Goal: Task Accomplishment & Management: Use online tool/utility

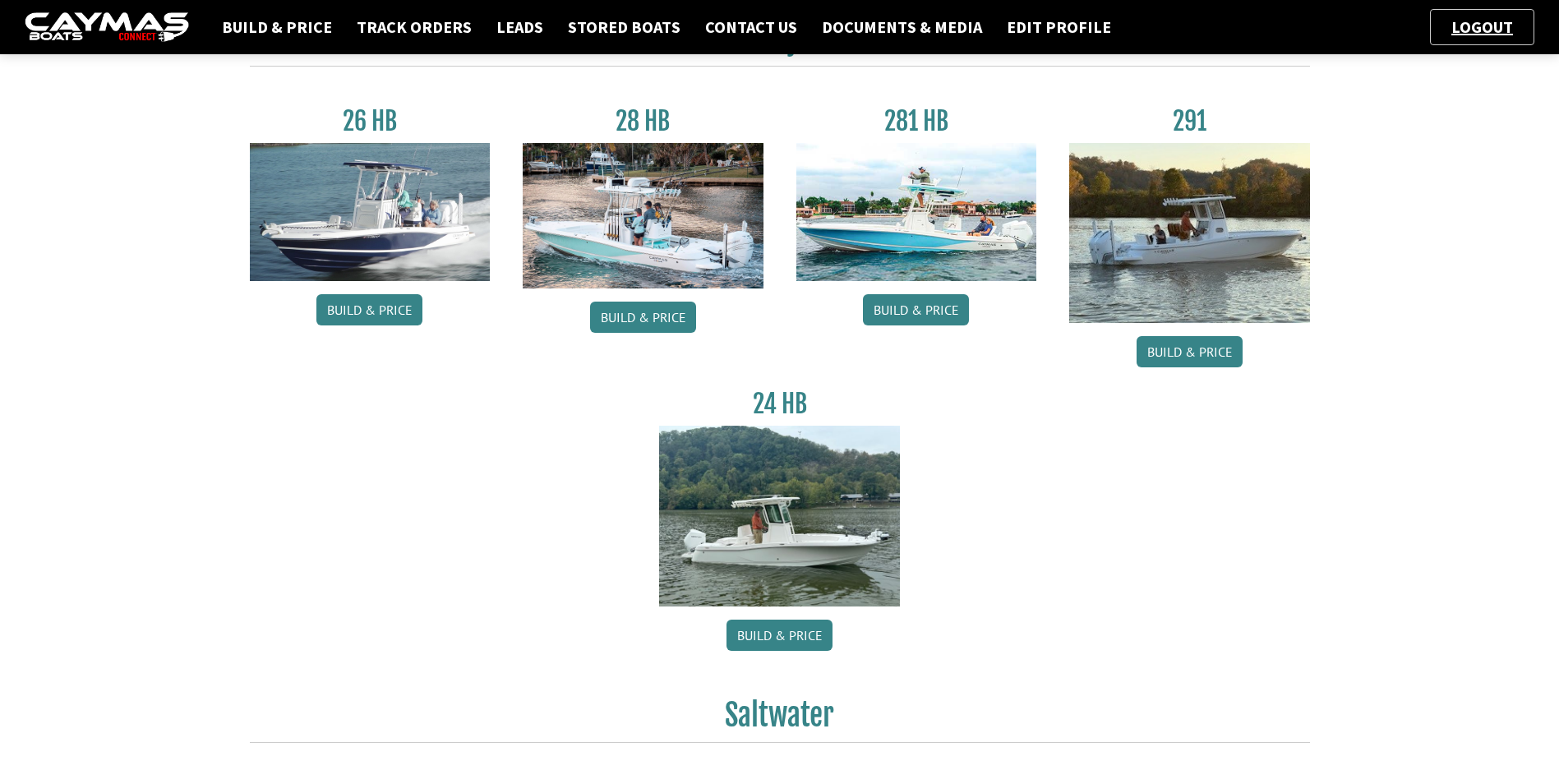
scroll to position [164, 0]
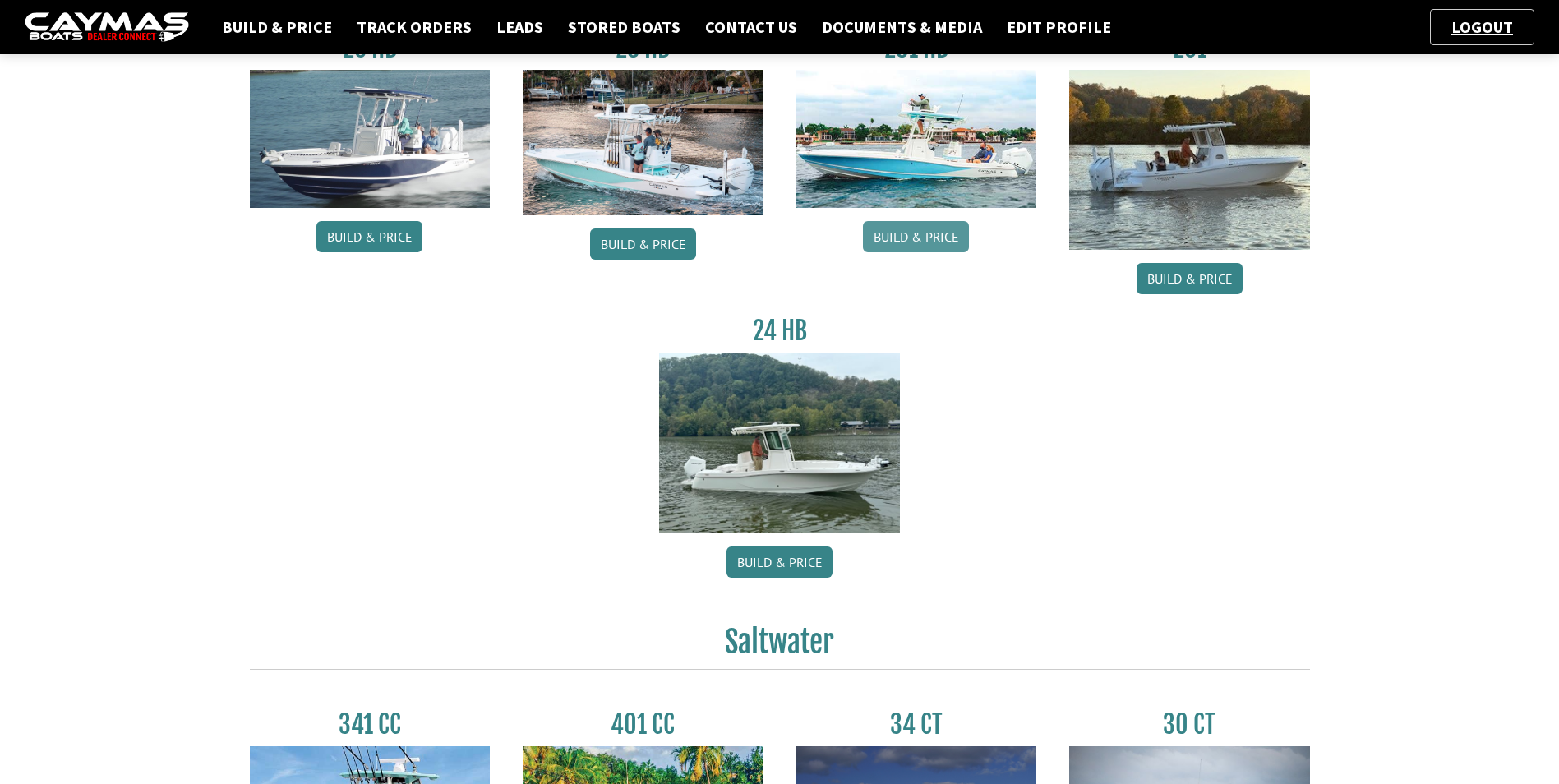
click at [916, 234] on link "Build & Price" at bounding box center [915, 237] width 106 height 31
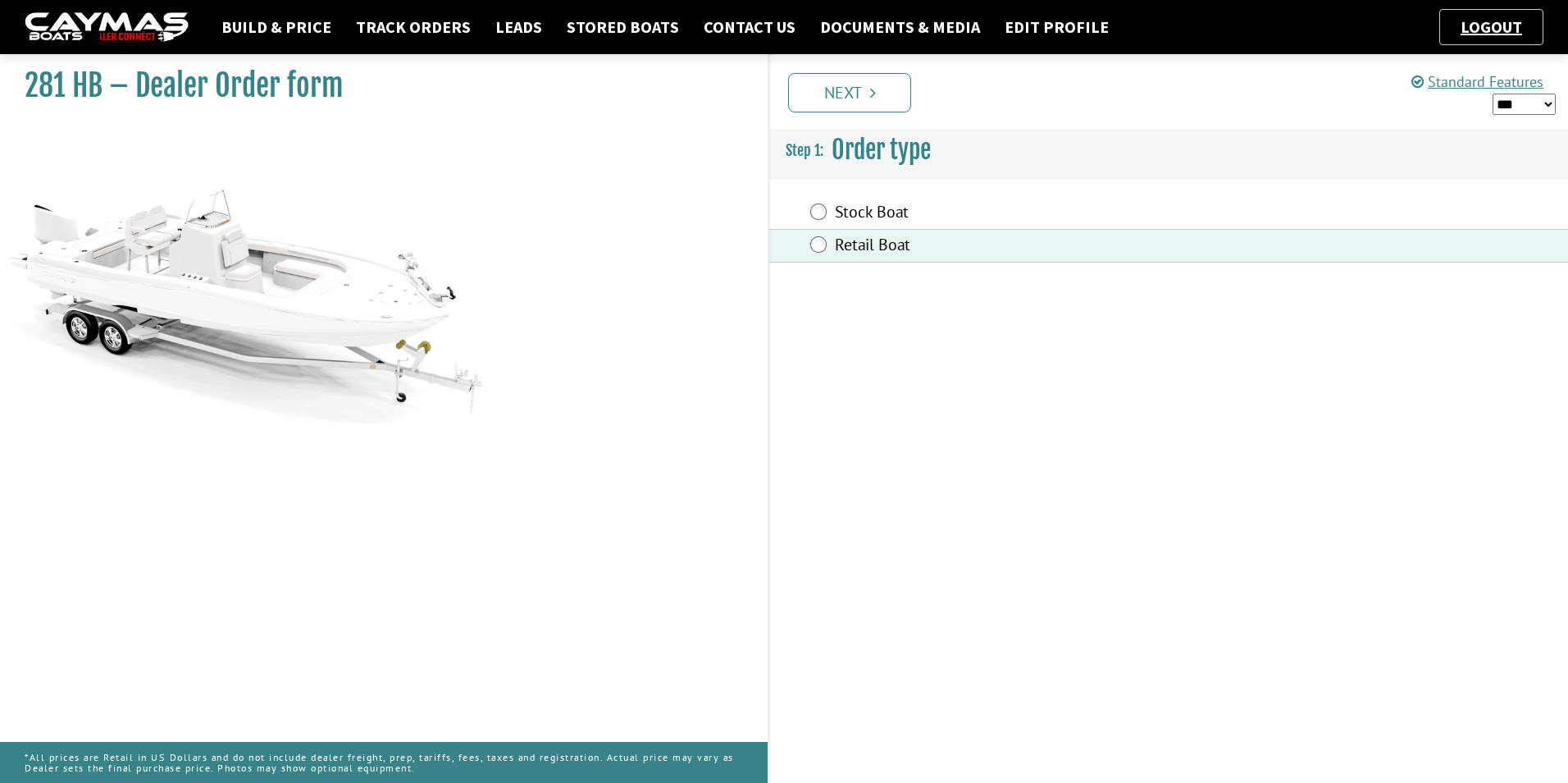
click at [1552, 103] on select "*** ****** ******" at bounding box center [1523, 104] width 63 height 21
select select "*"
click at [1492, 94] on select "*** ****** ******" at bounding box center [1523, 104] width 63 height 21
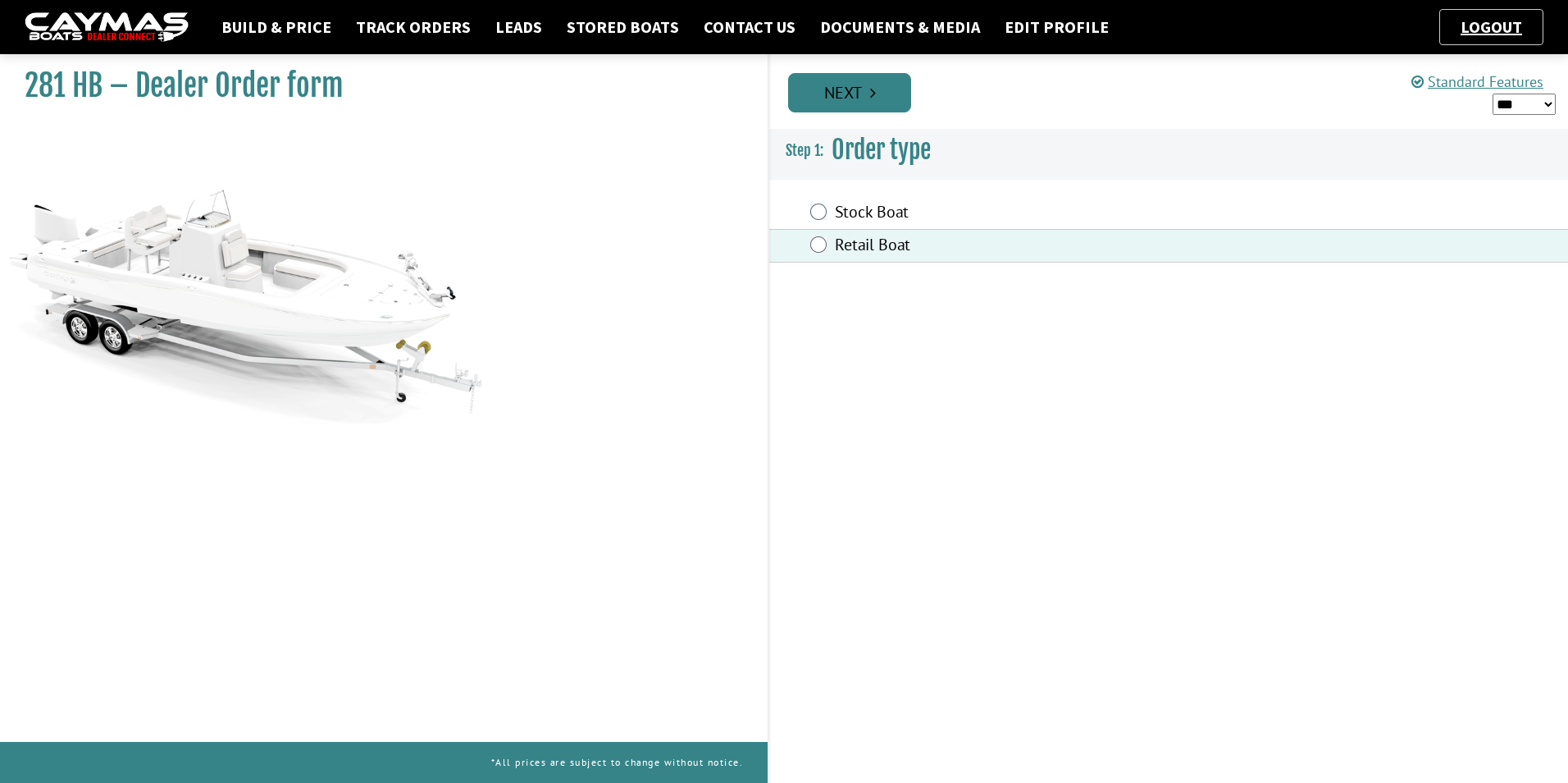
click at [886, 92] on link "Next" at bounding box center [849, 93] width 123 height 39
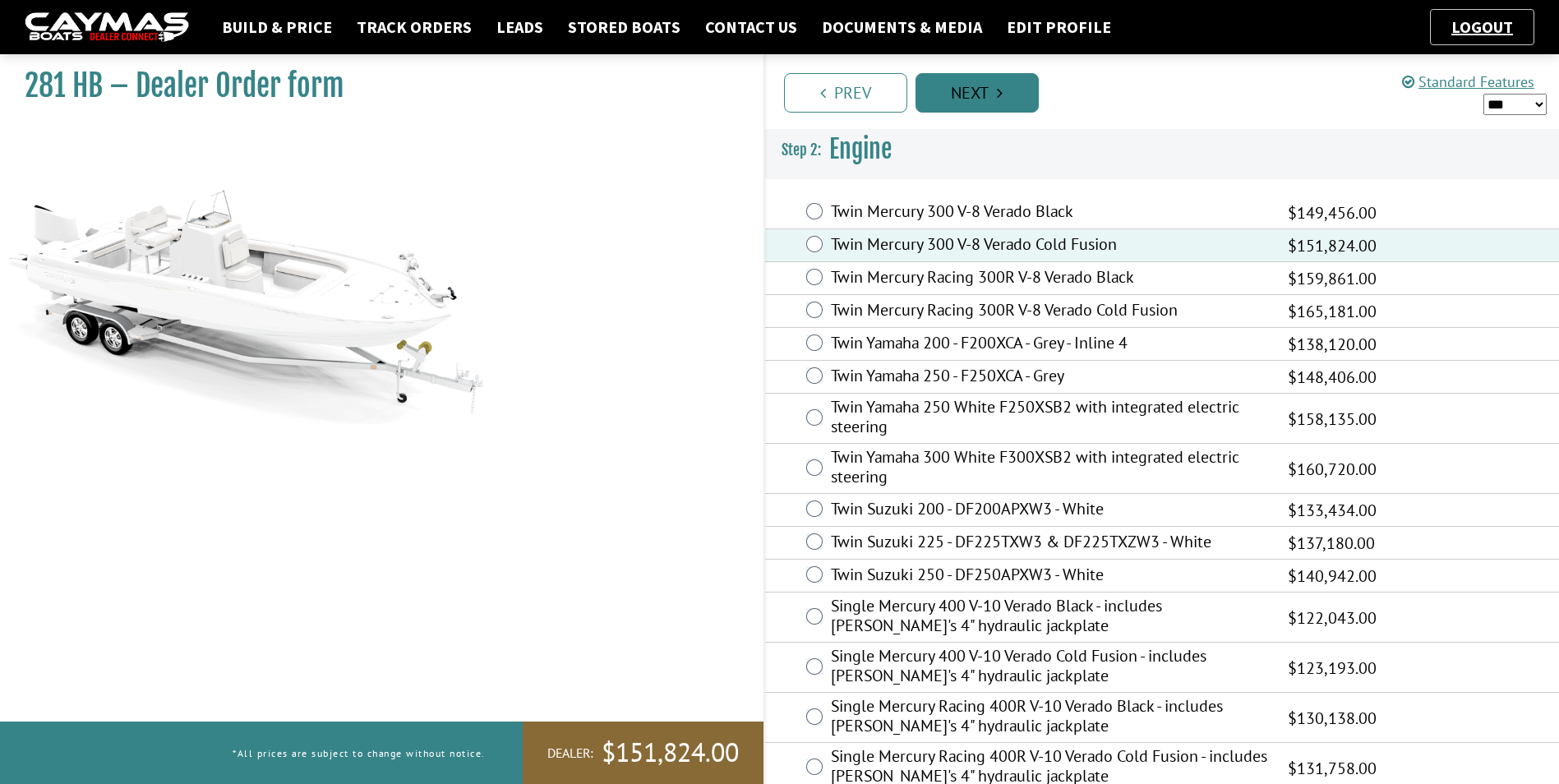
click at [997, 97] on icon "Pagination" at bounding box center [1000, 93] width 6 height 17
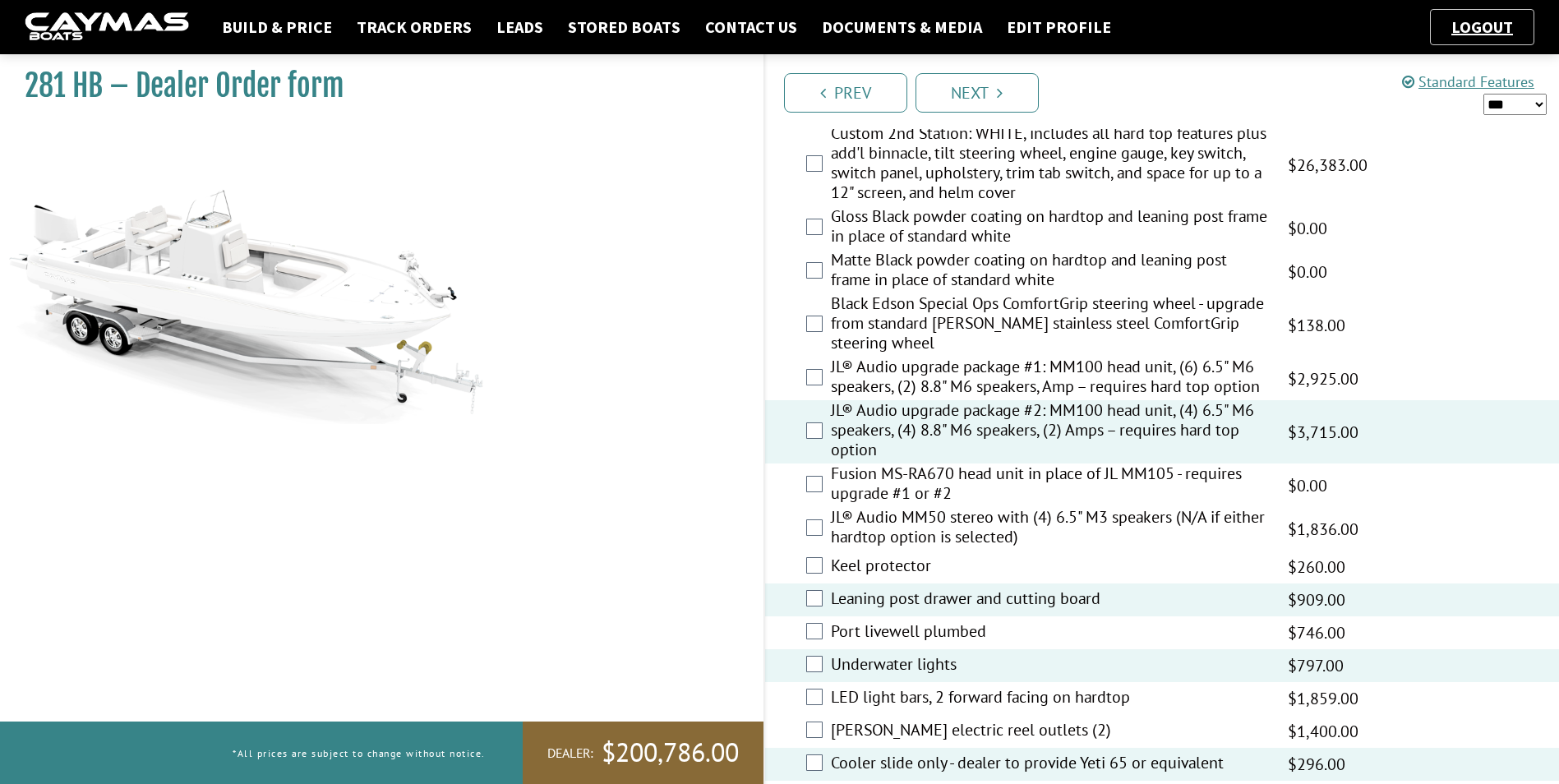
scroll to position [1618, 0]
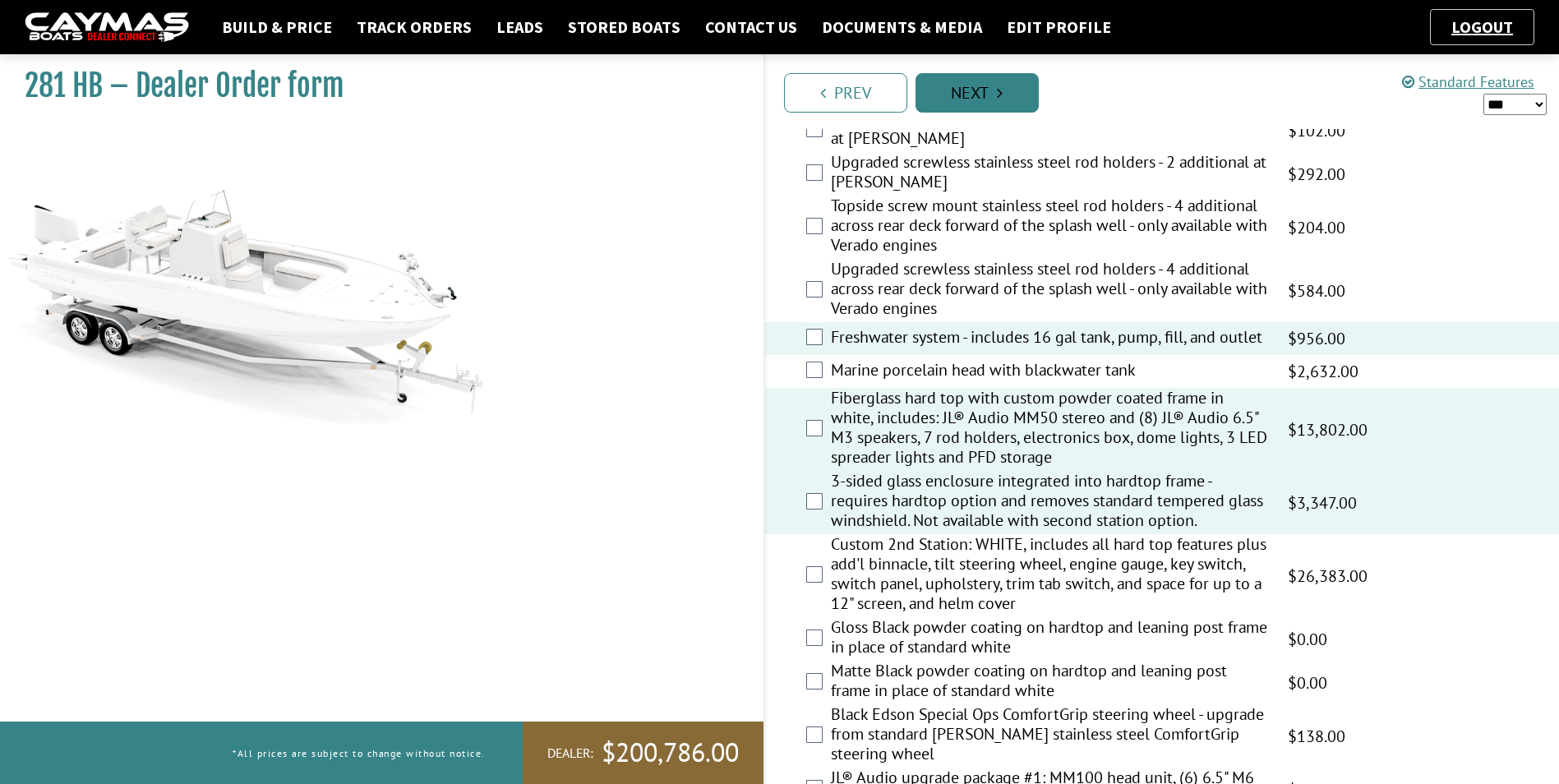
click at [992, 90] on link "Next" at bounding box center [977, 93] width 123 height 39
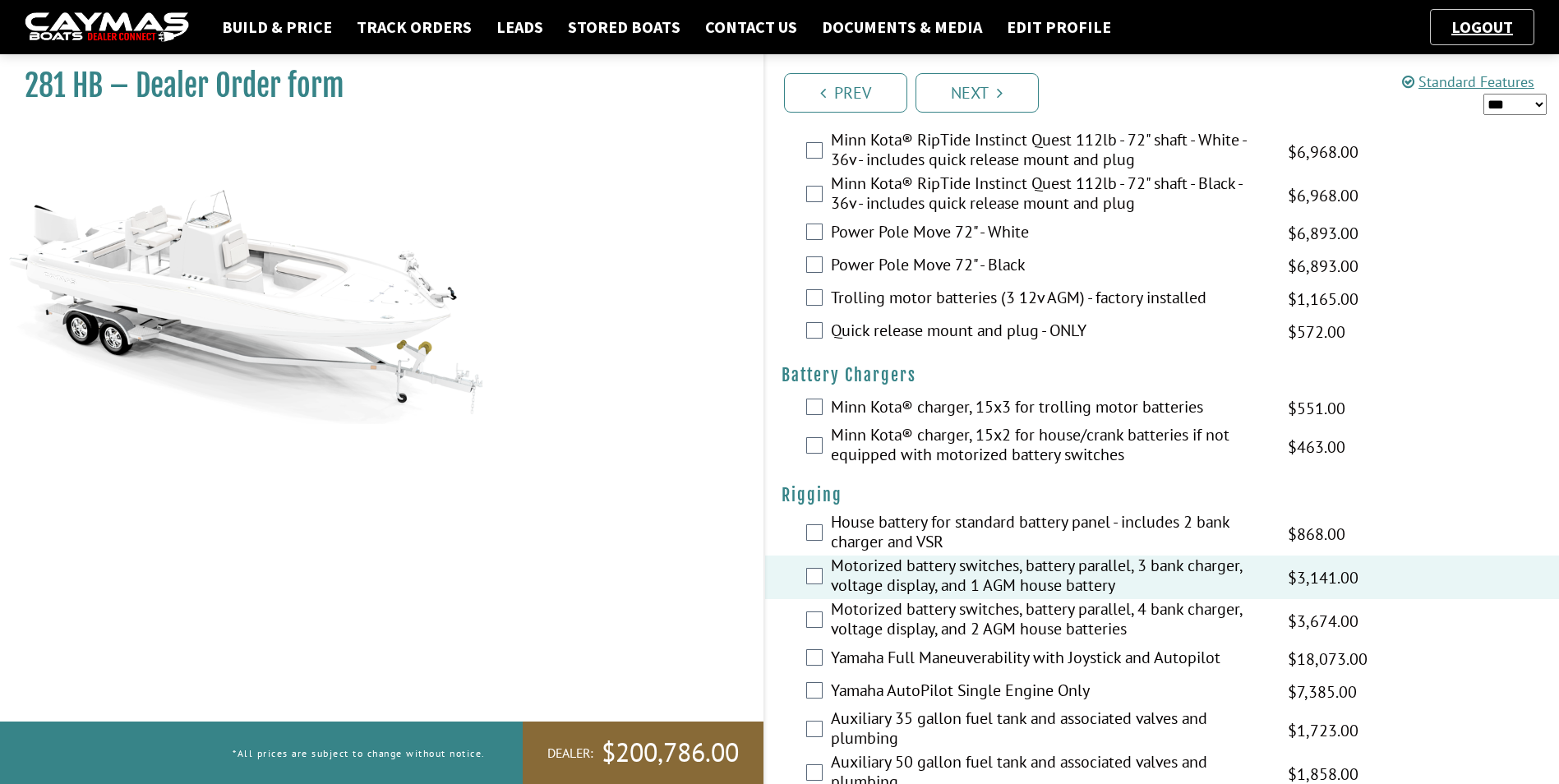
scroll to position [64, 0]
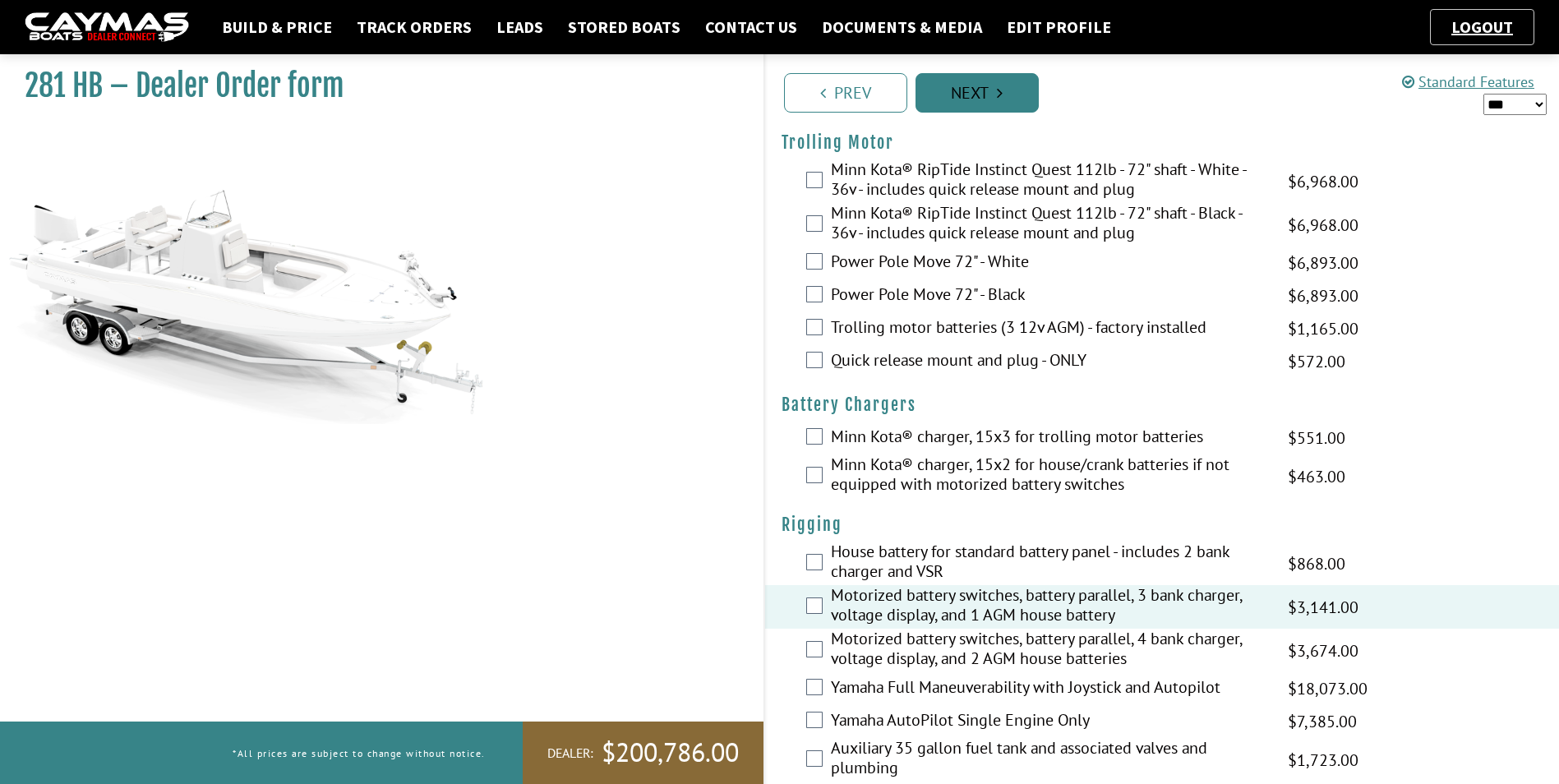
click at [1011, 94] on link "Next" at bounding box center [977, 93] width 123 height 39
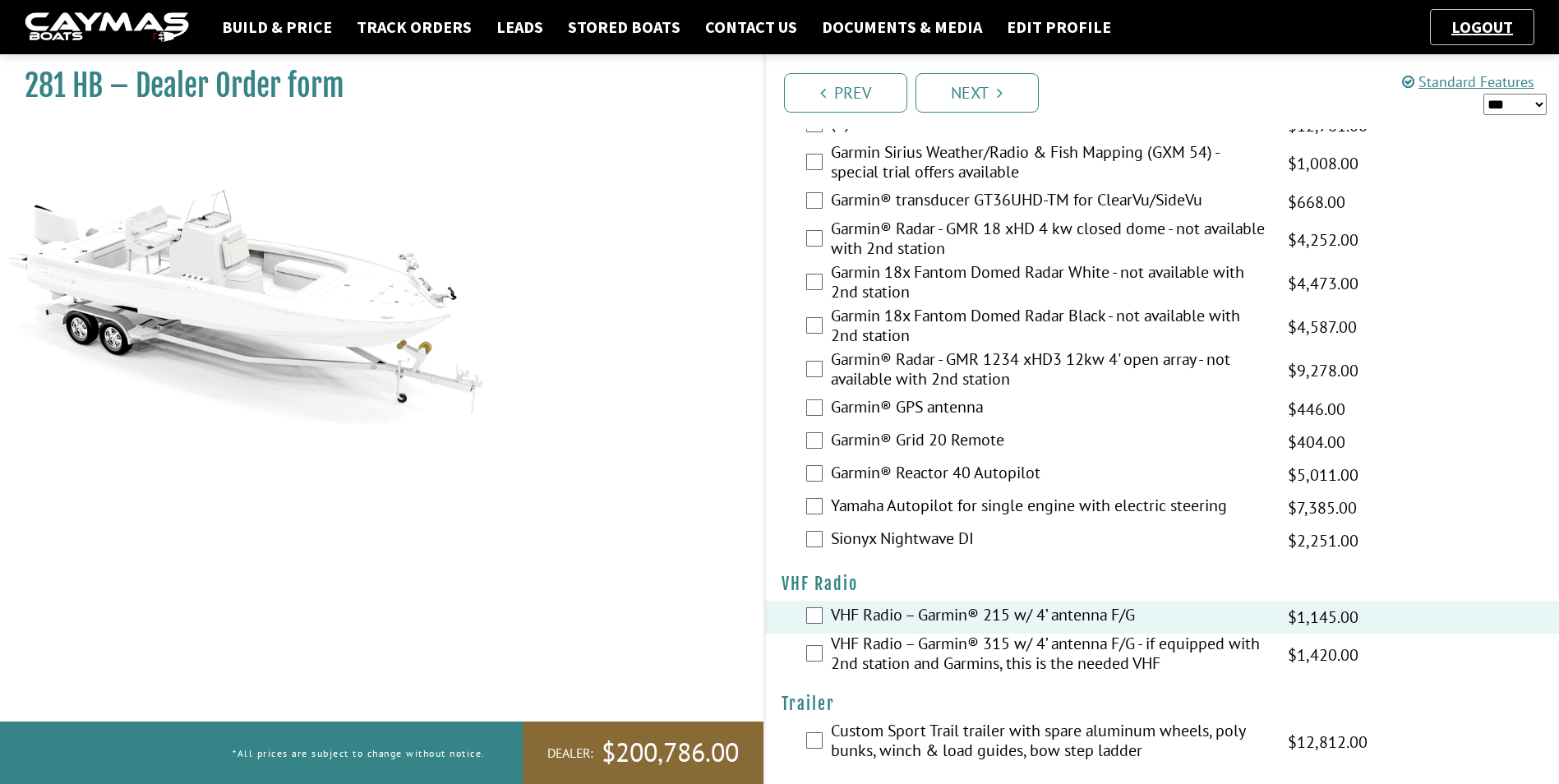
scroll to position [4511, 0]
click at [999, 70] on li "Next" at bounding box center [977, 91] width 123 height 42
click at [996, 87] on link "Next" at bounding box center [977, 93] width 123 height 39
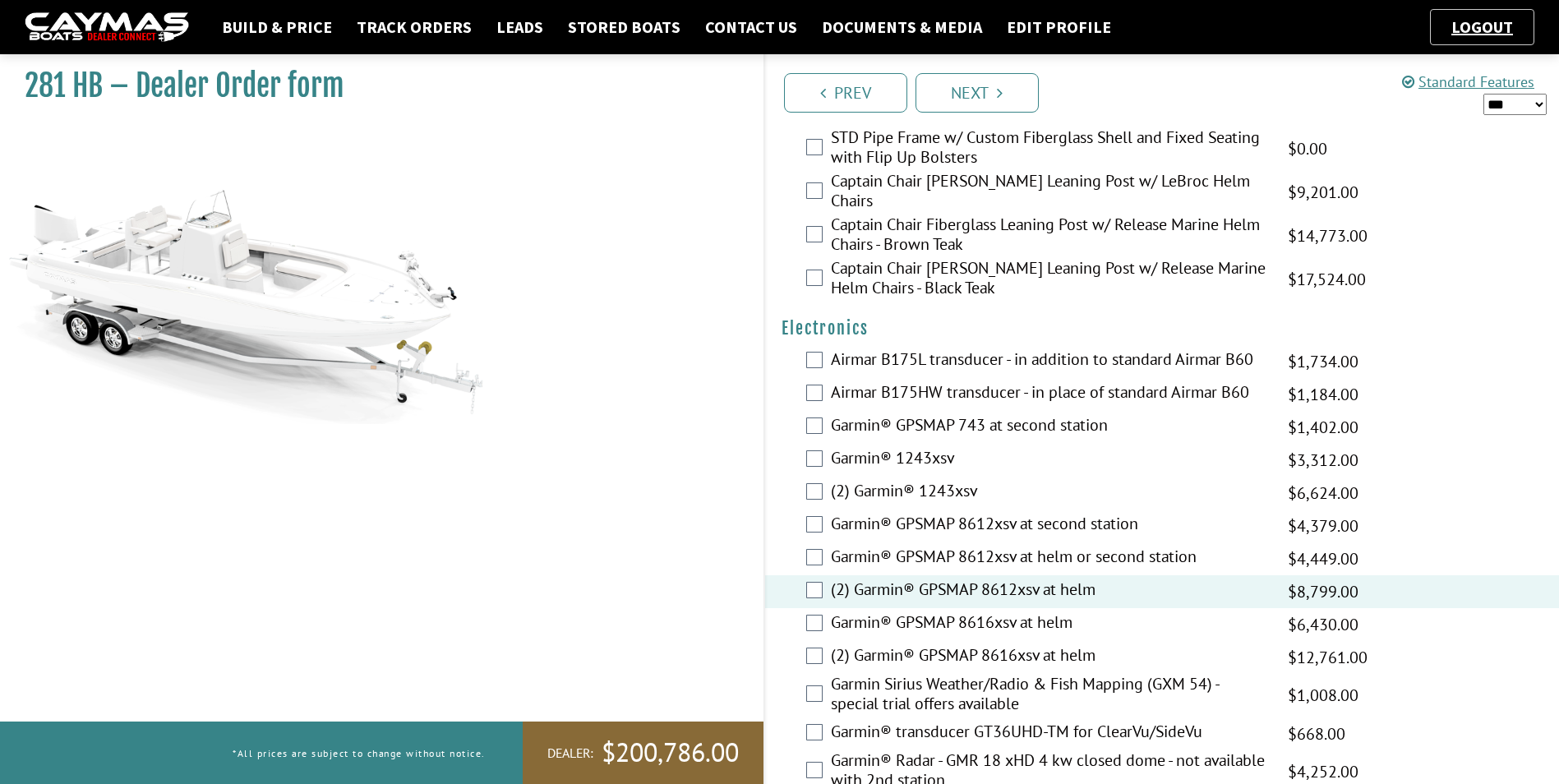
scroll to position [3924, 0]
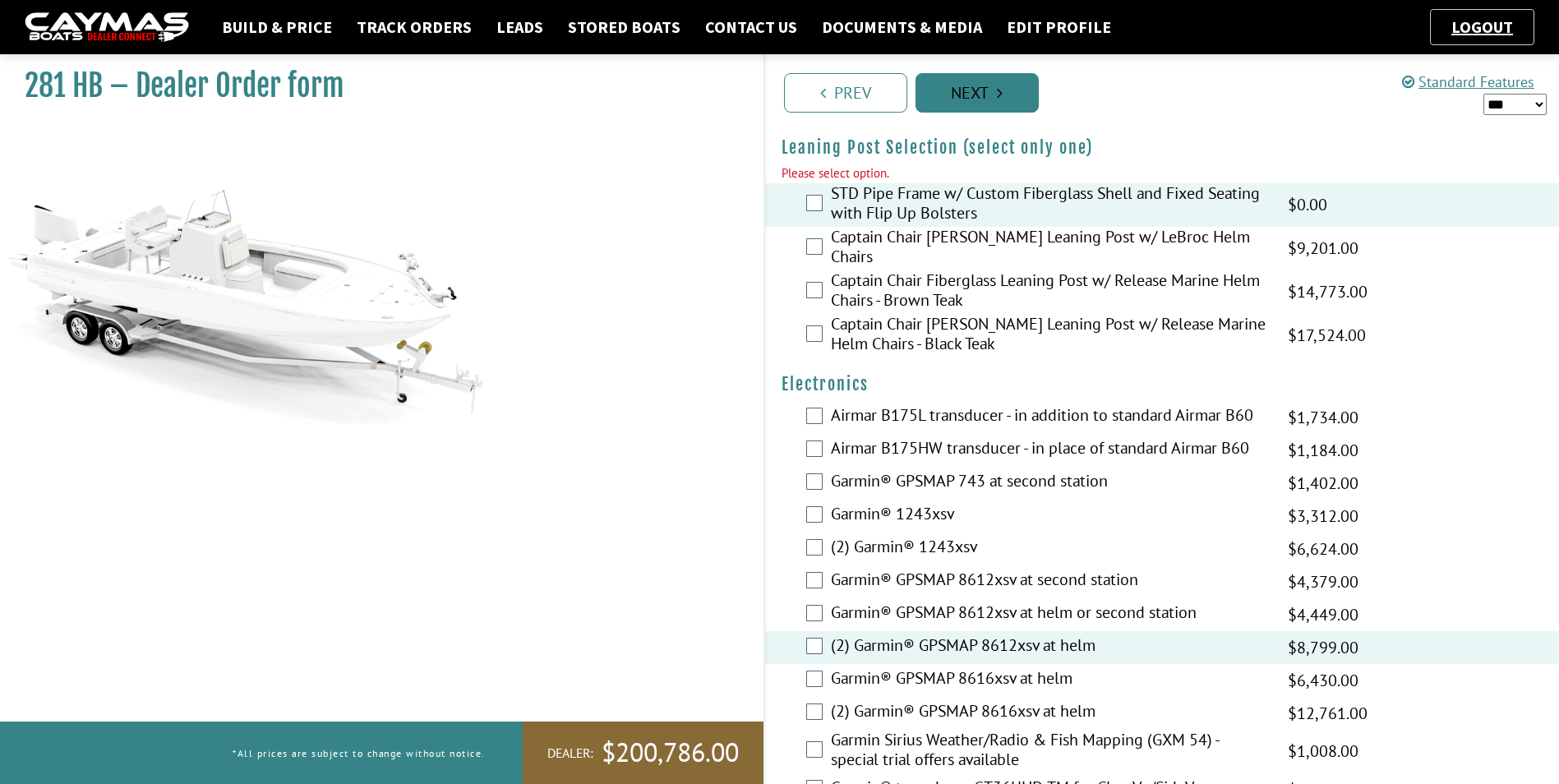
click at [1001, 90] on icon "Pagination" at bounding box center [1000, 93] width 6 height 17
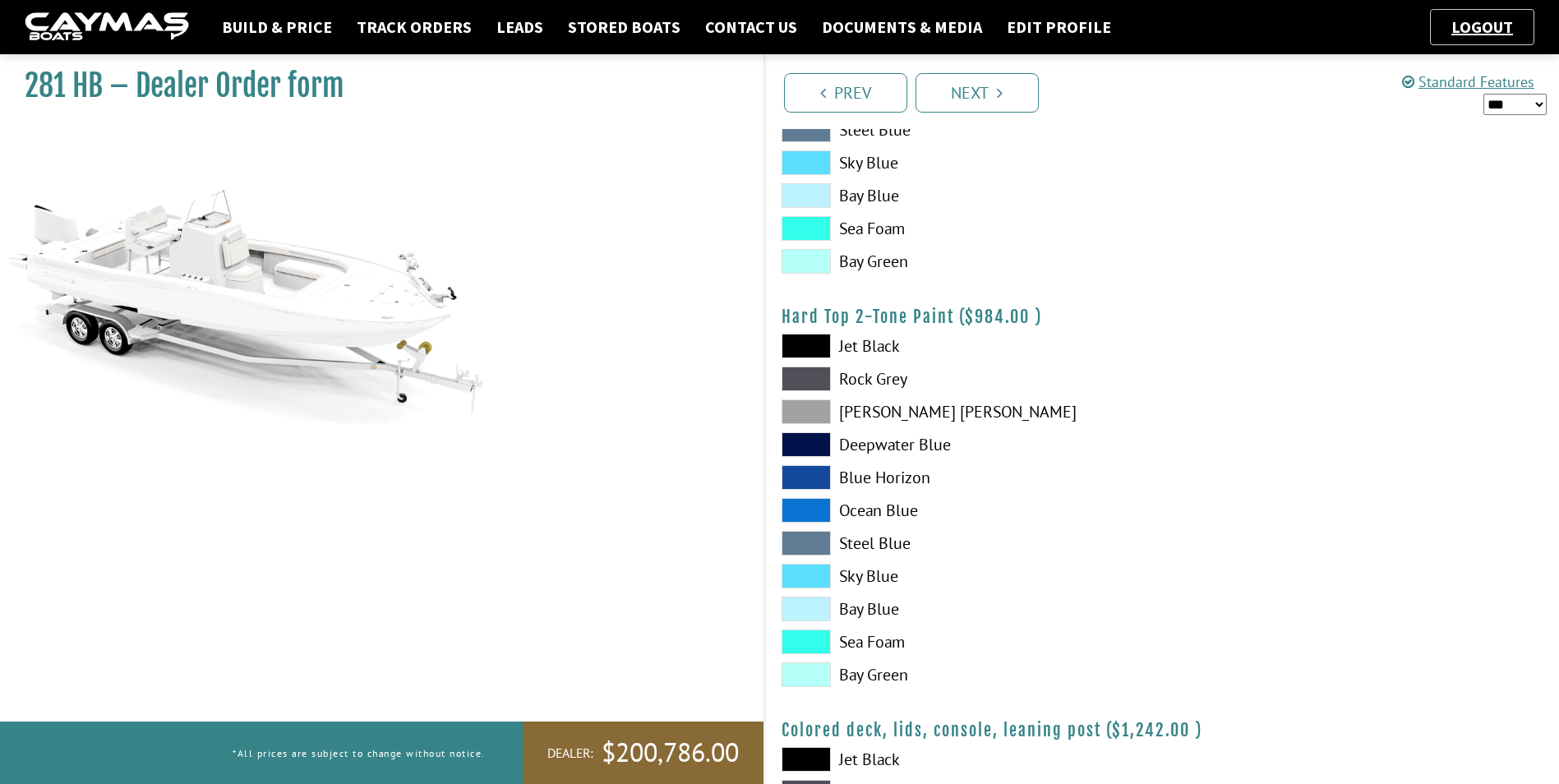
scroll to position [1393, 0]
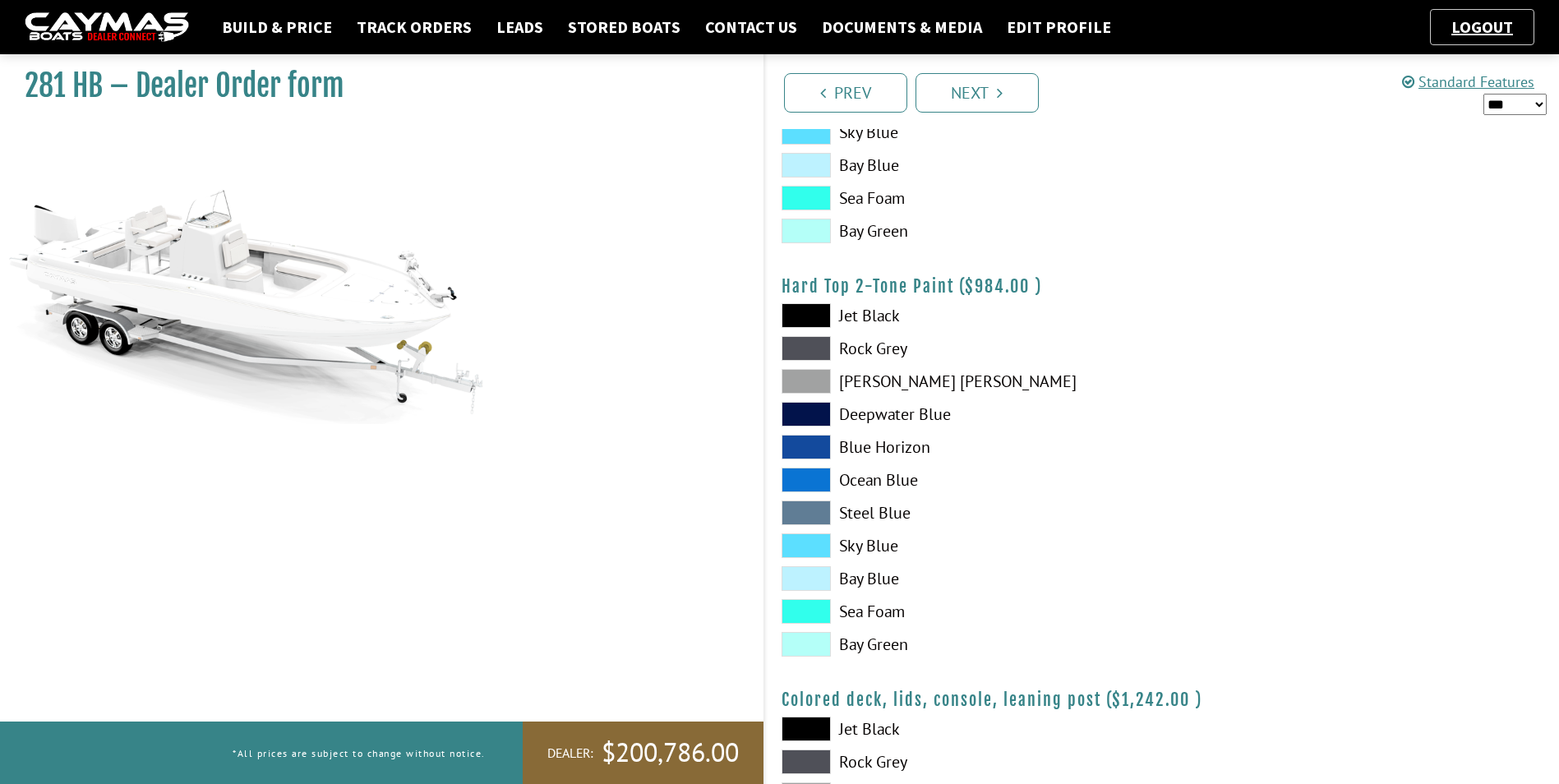
click at [812, 606] on span at bounding box center [806, 611] width 49 height 24
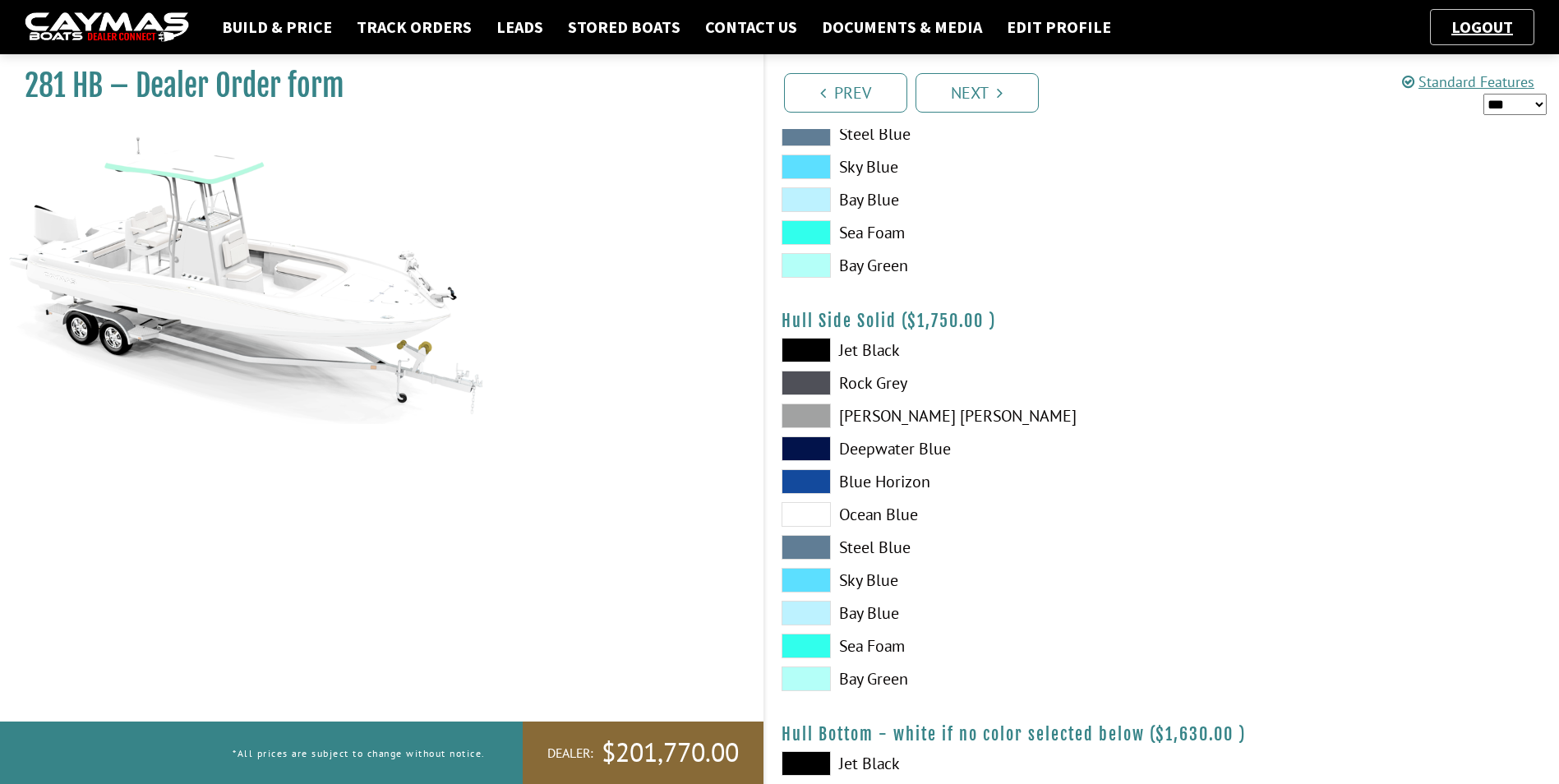
scroll to position [490, 0]
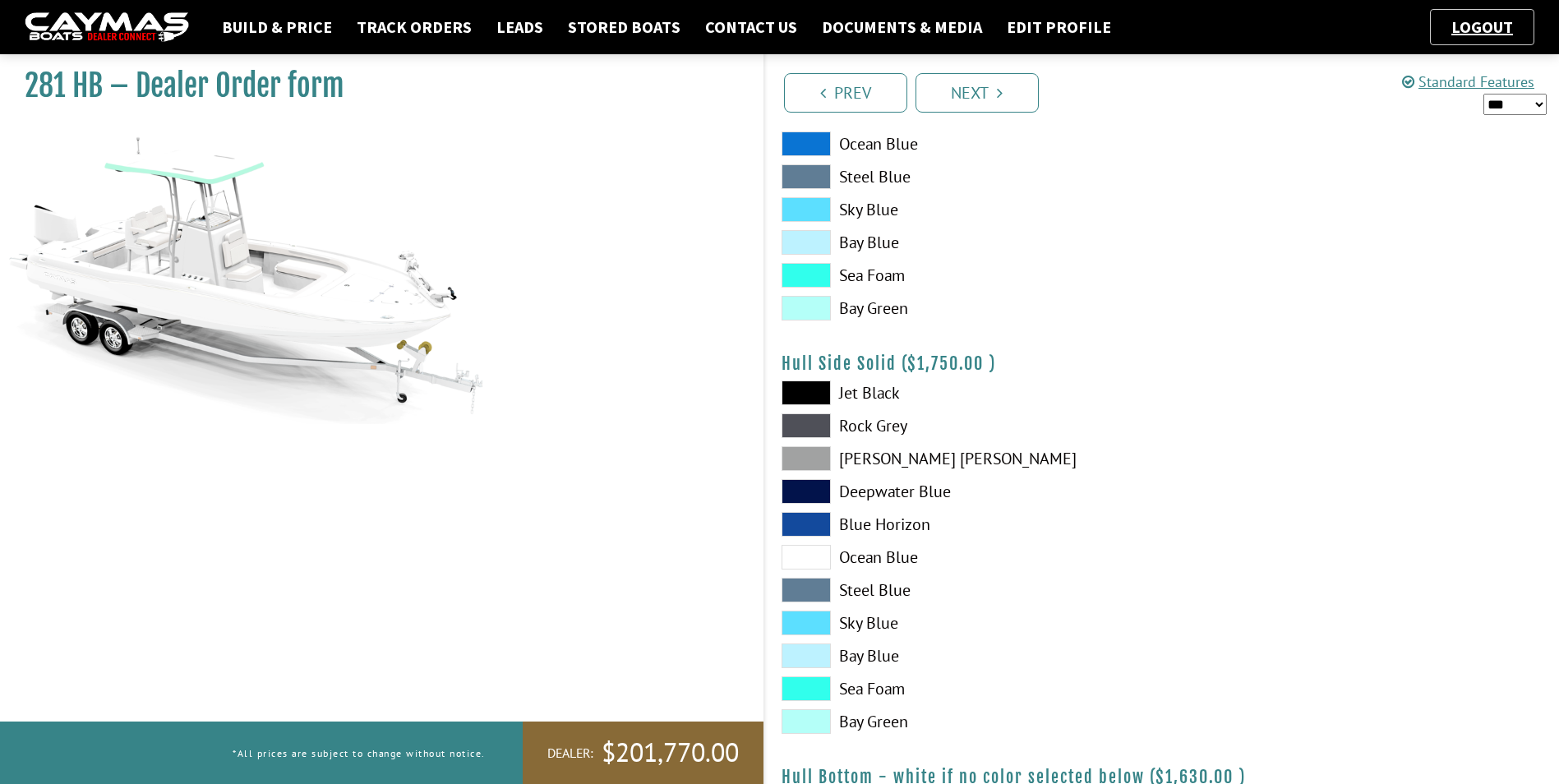
click at [799, 681] on span at bounding box center [806, 688] width 49 height 24
